Goal: Transaction & Acquisition: Purchase product/service

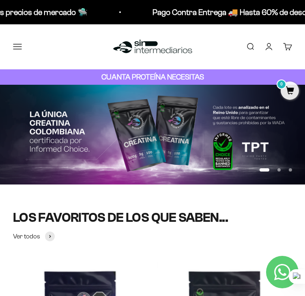
click at [21, 43] on button "Menú" at bounding box center [17, 46] width 9 height 9
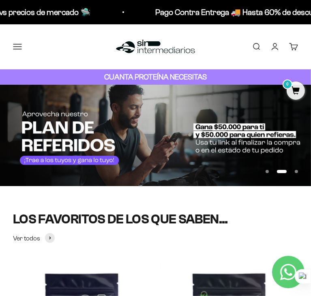
click at [0, 0] on icon at bounding box center [0, 0] width 0 height 0
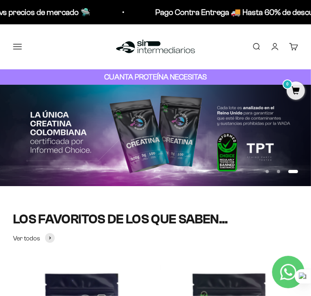
click at [0, 0] on span "Todos Los Productos" at bounding box center [0, 0] width 0 height 0
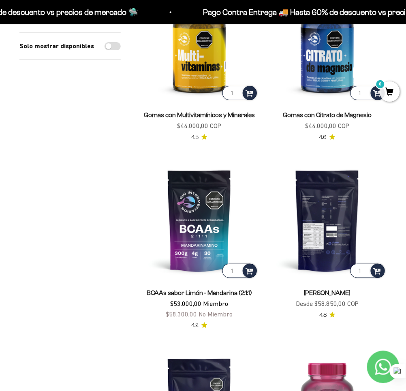
scroll to position [520, 0]
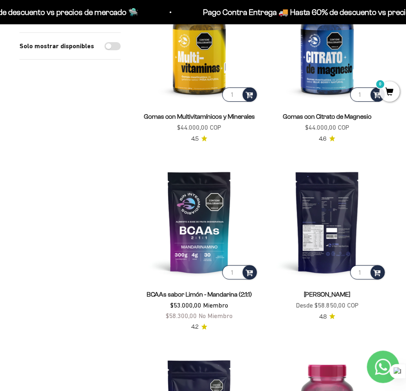
click at [308, 203] on img at bounding box center [327, 222] width 118 height 118
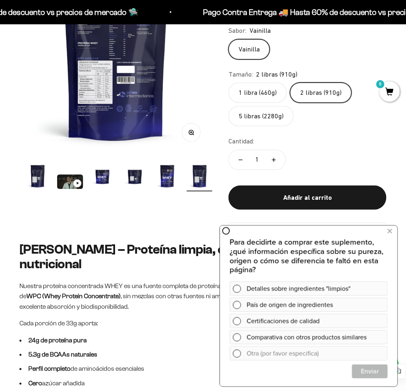
scroll to position [162, 0]
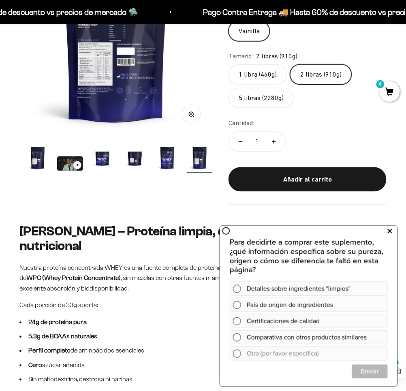
click at [391, 235] on icon at bounding box center [390, 231] width 4 height 11
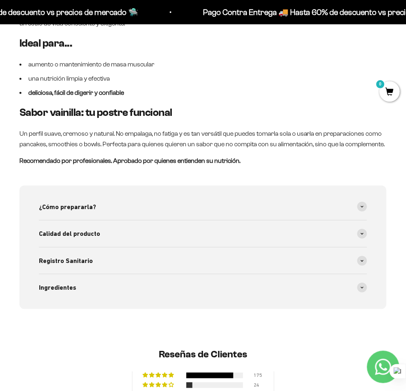
scroll to position [630, 0]
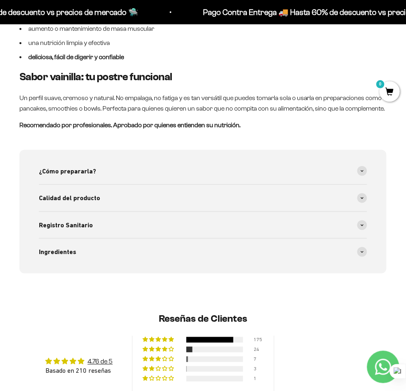
click at [395, 224] on div "Whey Vainilla – Proteína limpia, eficaz y con respaldo nutricional Nuestra prot…" at bounding box center [203, 30] width 406 height 546
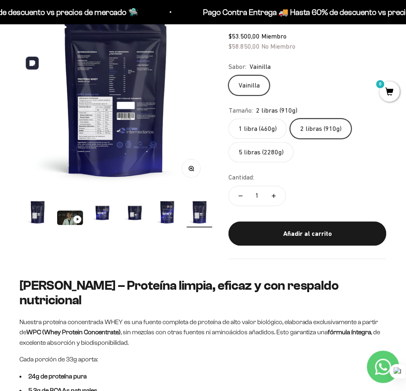
scroll to position [54, 0]
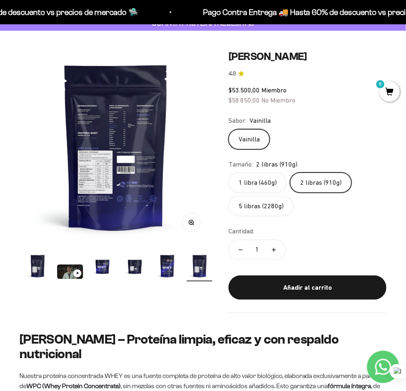
click at [274, 183] on label "1 libra (460g)" at bounding box center [258, 183] width 58 height 20
click at [229, 173] on input "1 libra (460g)" at bounding box center [228, 172] width 0 height 0
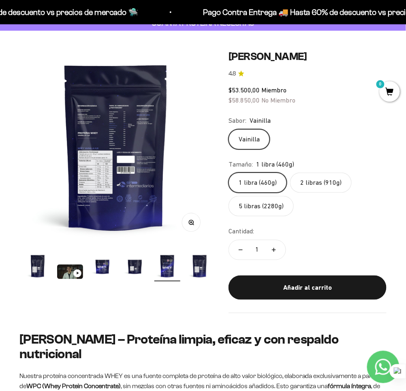
click at [307, 175] on label "2 libras (910g)" at bounding box center [321, 183] width 62 height 20
click at [229, 173] on input "2 libras (910g)" at bounding box center [228, 172] width 0 height 0
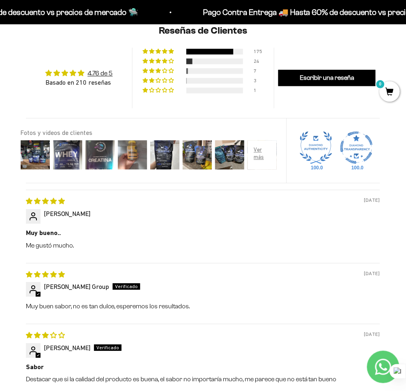
scroll to position [649, 0]
